Goal: Information Seeking & Learning: Understand process/instructions

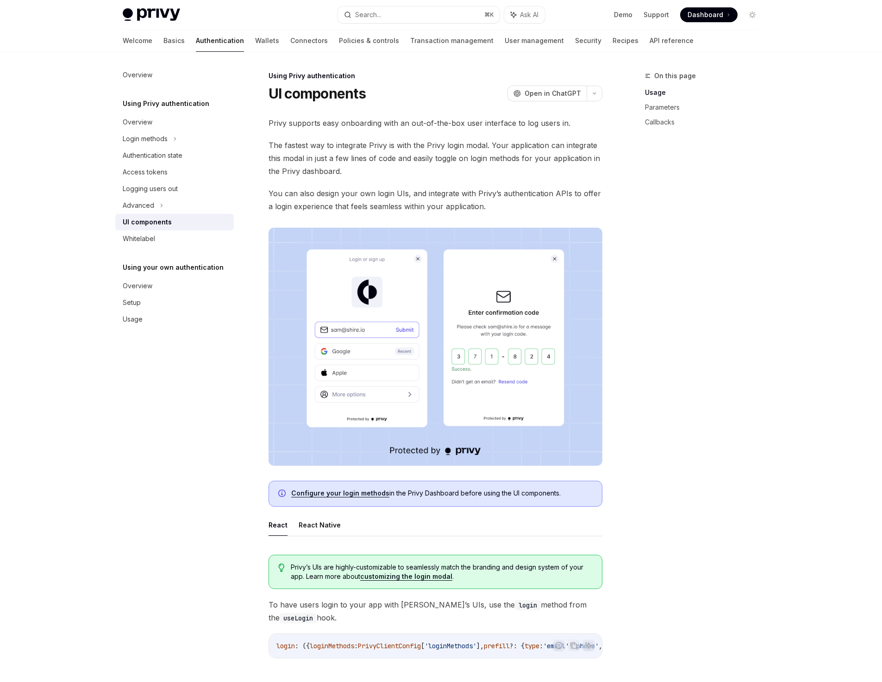
click at [705, 8] on span at bounding box center [708, 14] width 57 height 15
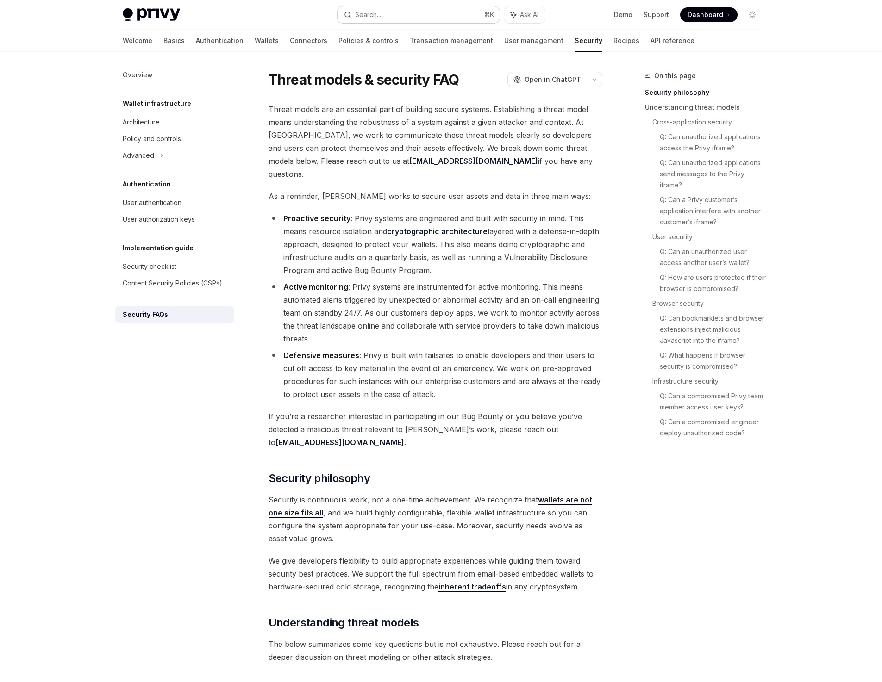
click at [447, 15] on button "Search... ⌘ K" at bounding box center [418, 14] width 162 height 17
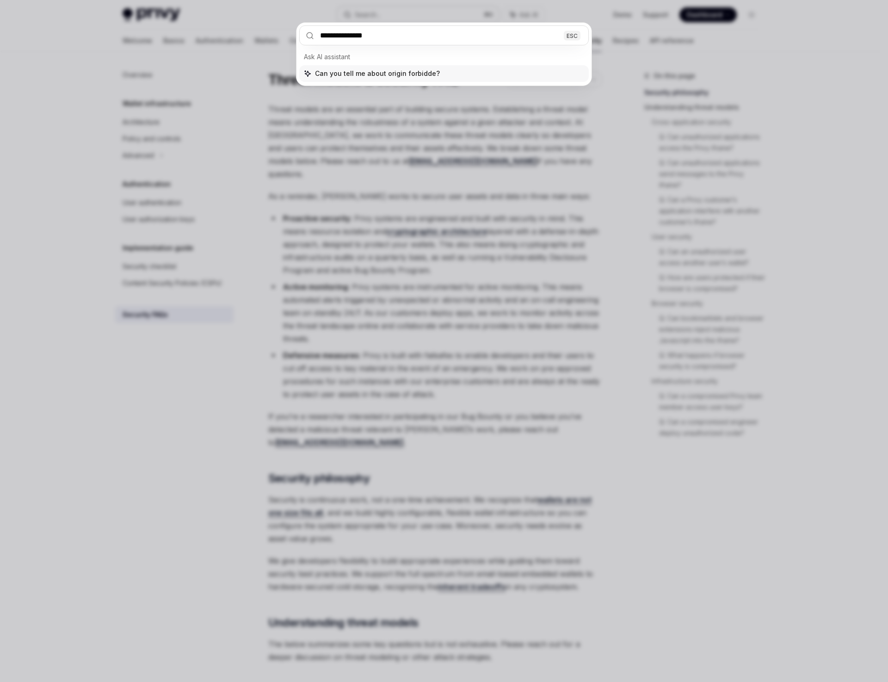
type input "**********"
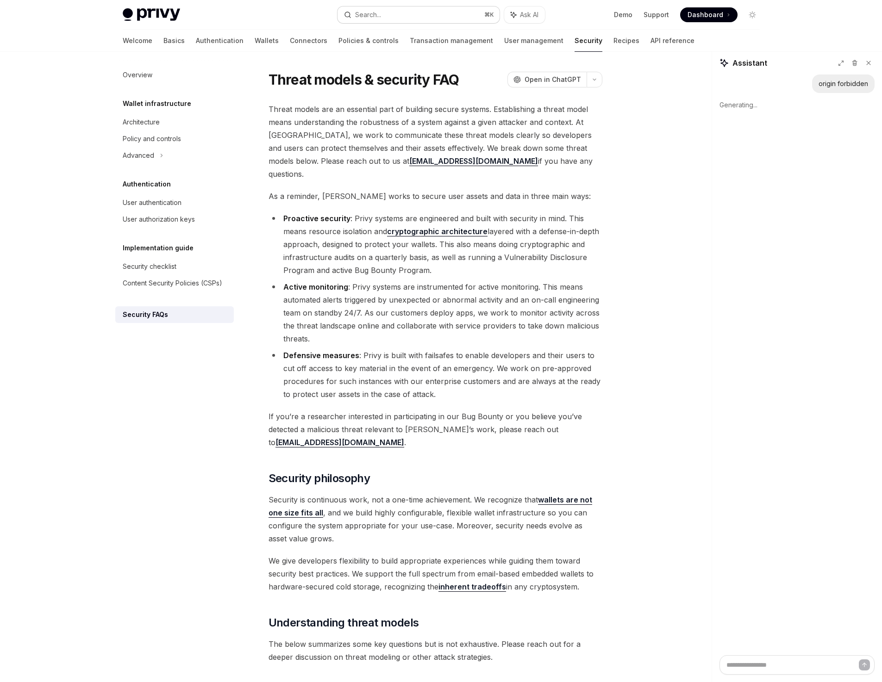
type textarea "*"
click at [379, 13] on div "Search..." at bounding box center [368, 14] width 26 height 11
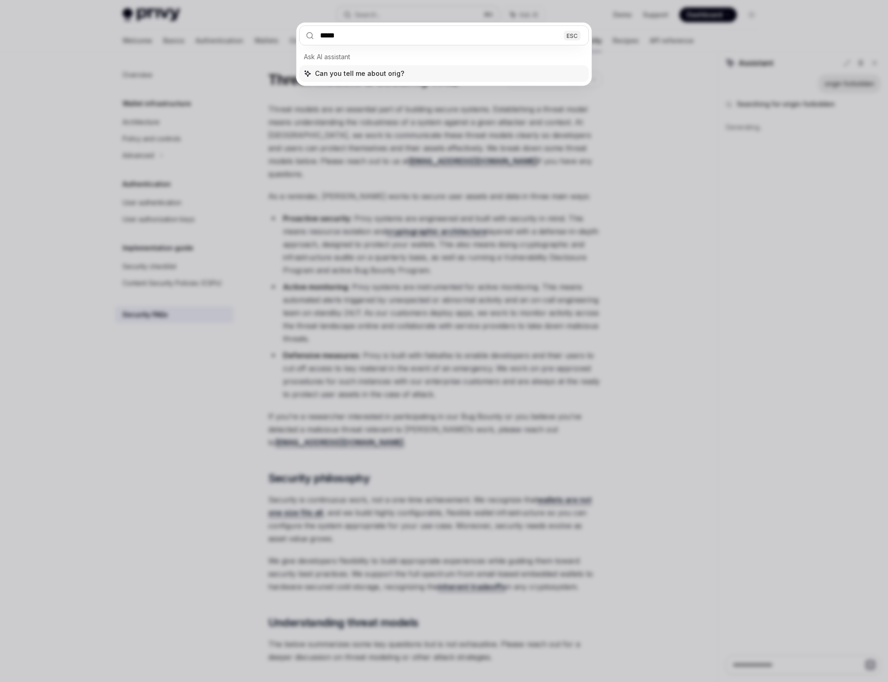
type input "******"
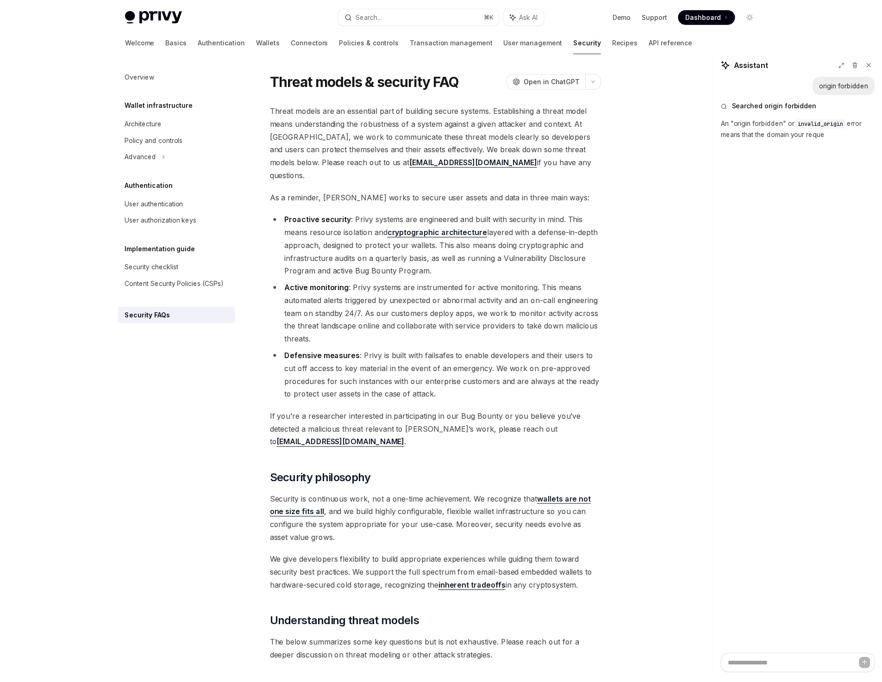
scroll to position [409, 0]
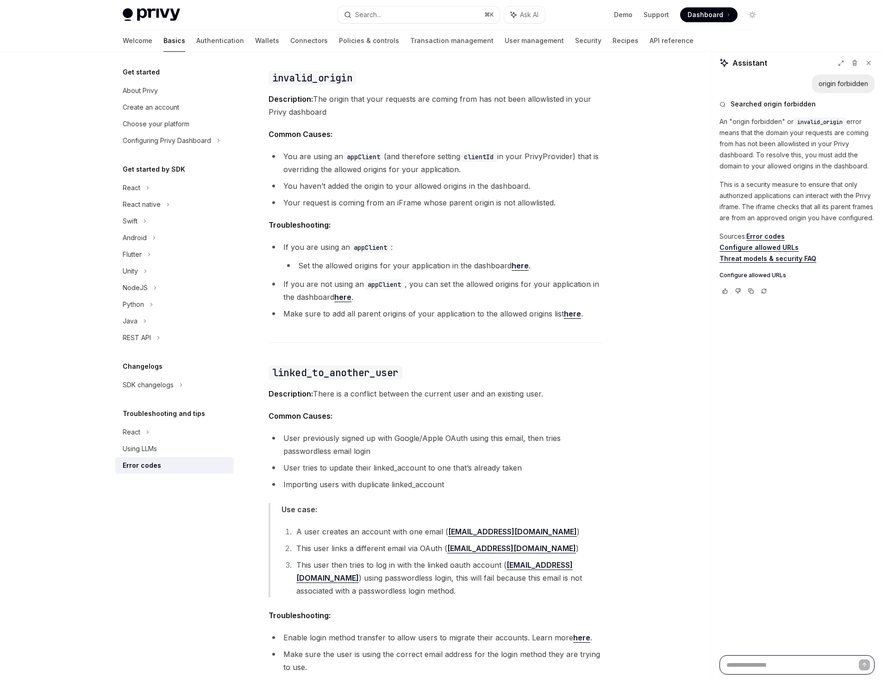
type textarea "*"
drag, startPoint x: 376, startPoint y: 314, endPoint x: 477, endPoint y: 313, distance: 101.3
click at [477, 313] on li "Make sure to add all parent origins of your application to the allowed origins …" at bounding box center [435, 313] width 334 height 13
click at [505, 315] on li "Make sure to add all parent origins of your application to the allowed origins …" at bounding box center [435, 313] width 334 height 13
click at [515, 264] on link "here" at bounding box center [519, 266] width 17 height 10
